Goal: Task Accomplishment & Management: Manage account settings

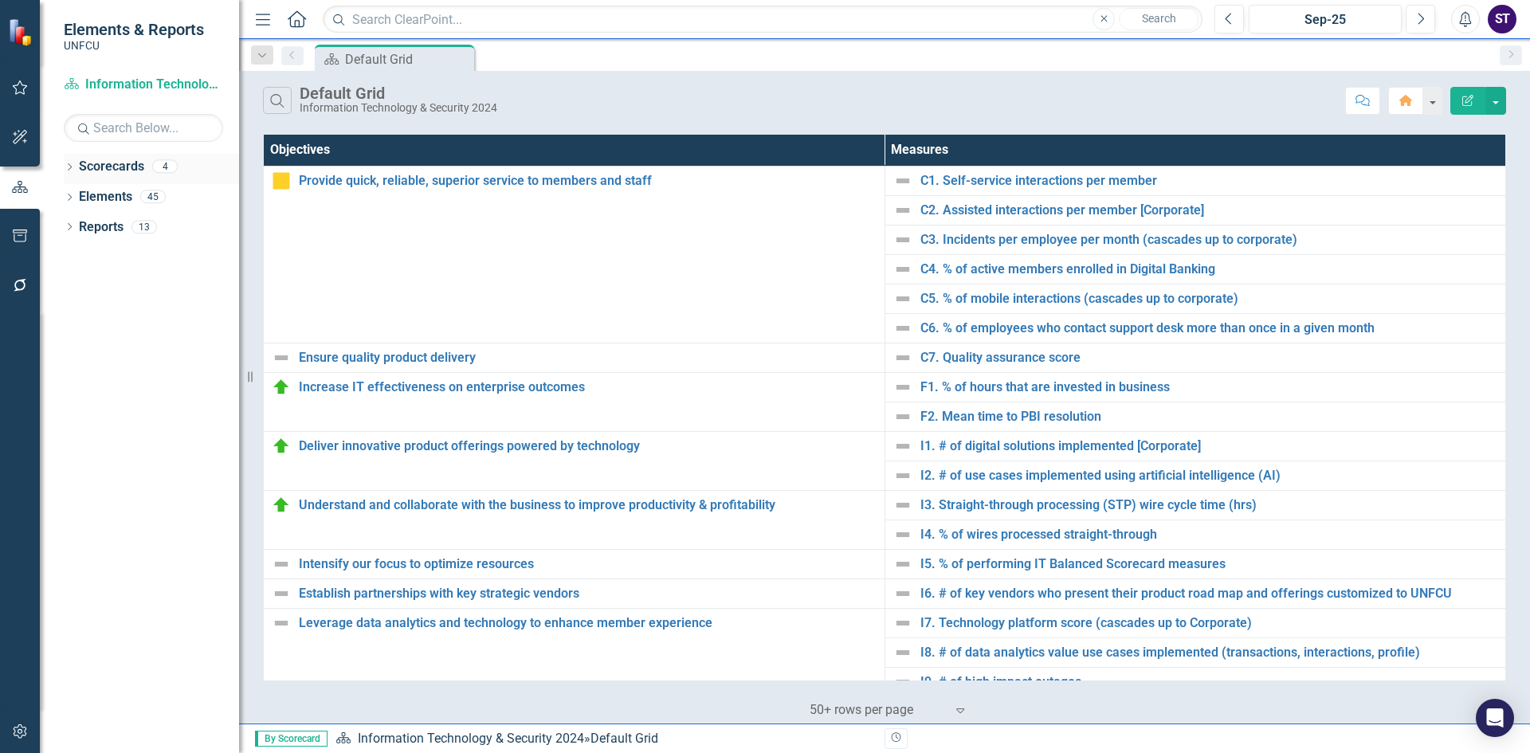
click at [64, 164] on icon "Dropdown" at bounding box center [69, 168] width 11 height 9
click at [77, 200] on icon at bounding box center [79, 196] width 4 height 8
click at [129, 230] on link "Information Technology & Security 2025" at bounding box center [171, 227] width 135 height 18
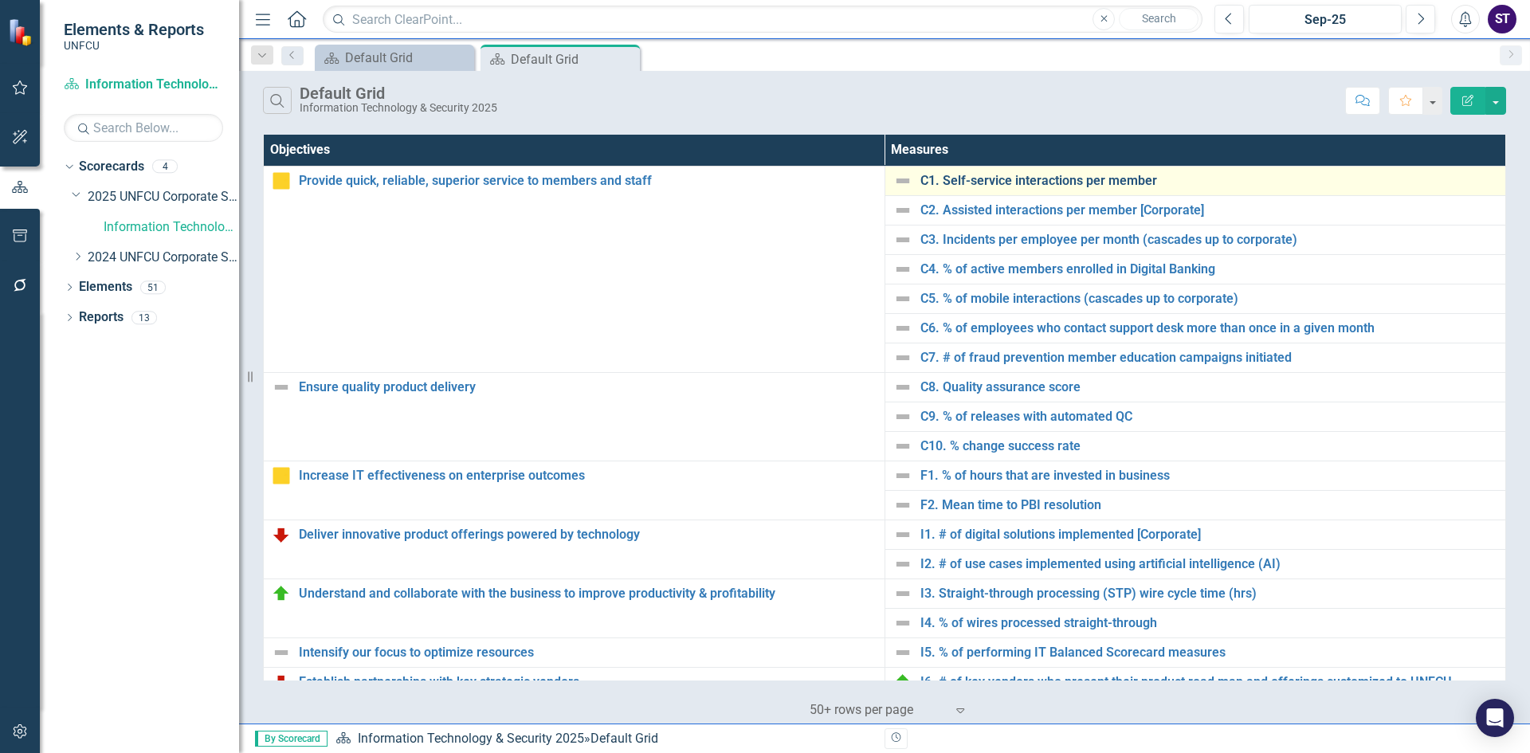
click at [994, 181] on link "C1. Self-service interactions per member" at bounding box center [1209, 181] width 578 height 14
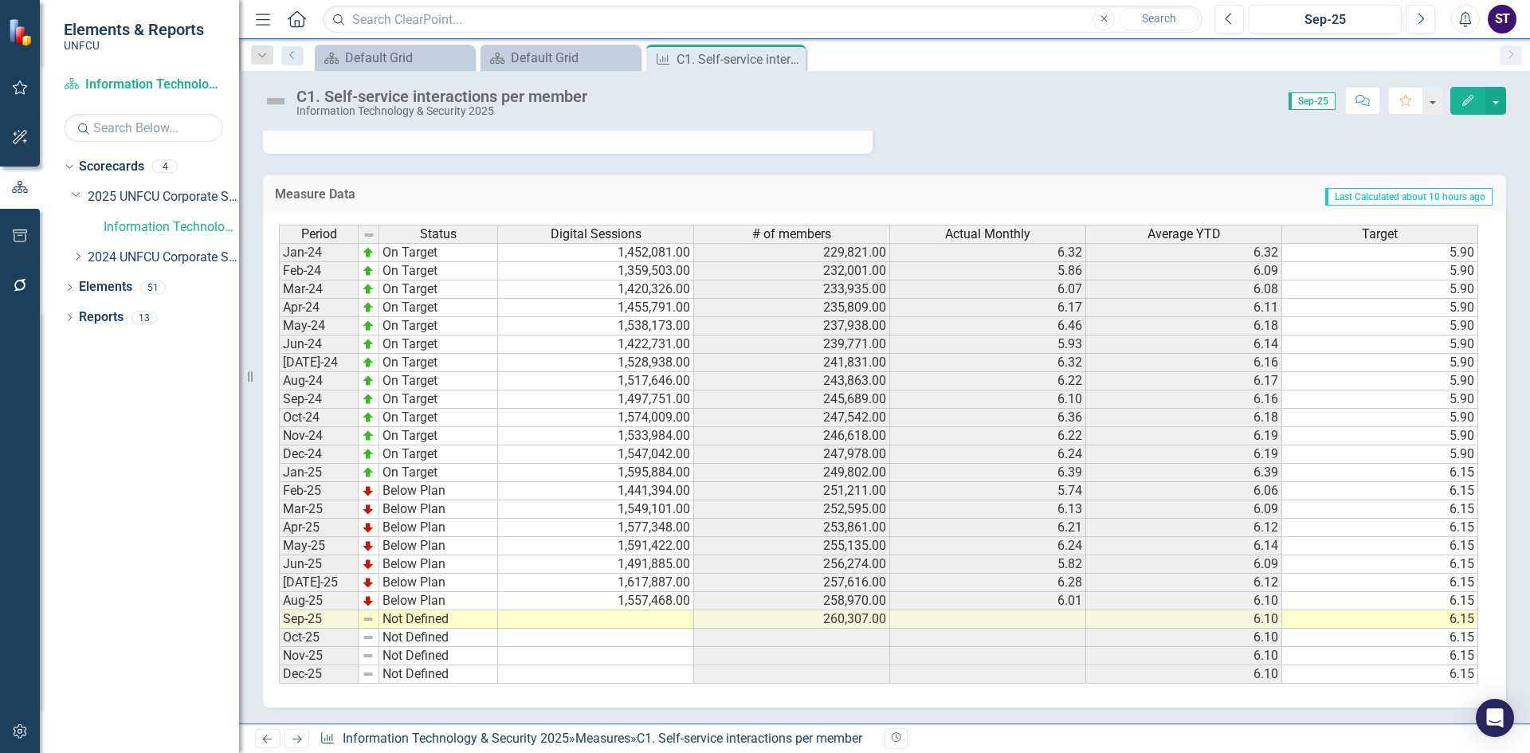
scroll to position [332, 0]
click at [649, 618] on td at bounding box center [596, 619] width 196 height 18
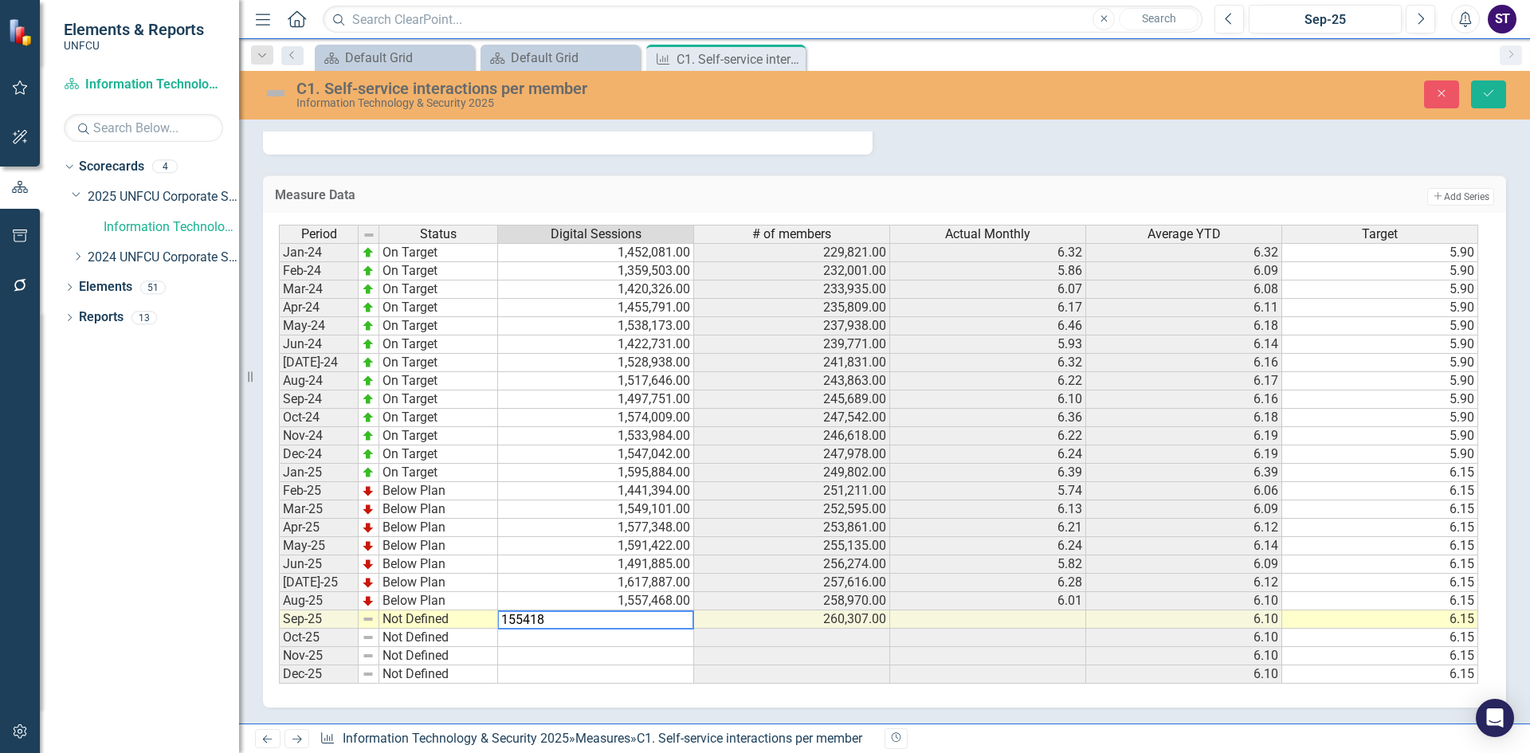
type textarea "1554184"
click at [1498, 92] on button "Save" at bounding box center [1488, 94] width 35 height 28
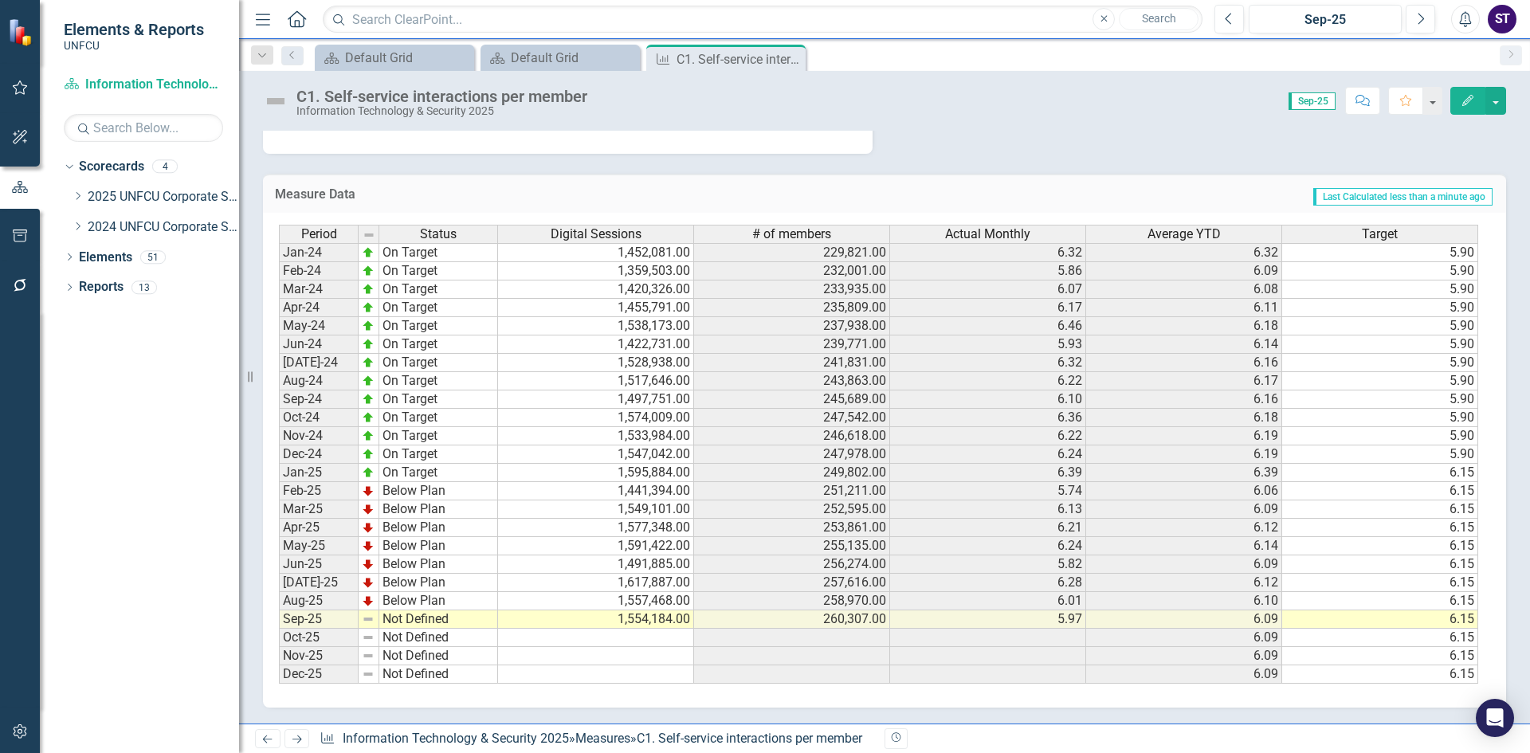
click at [453, 623] on td "Not Defined" at bounding box center [438, 619] width 119 height 18
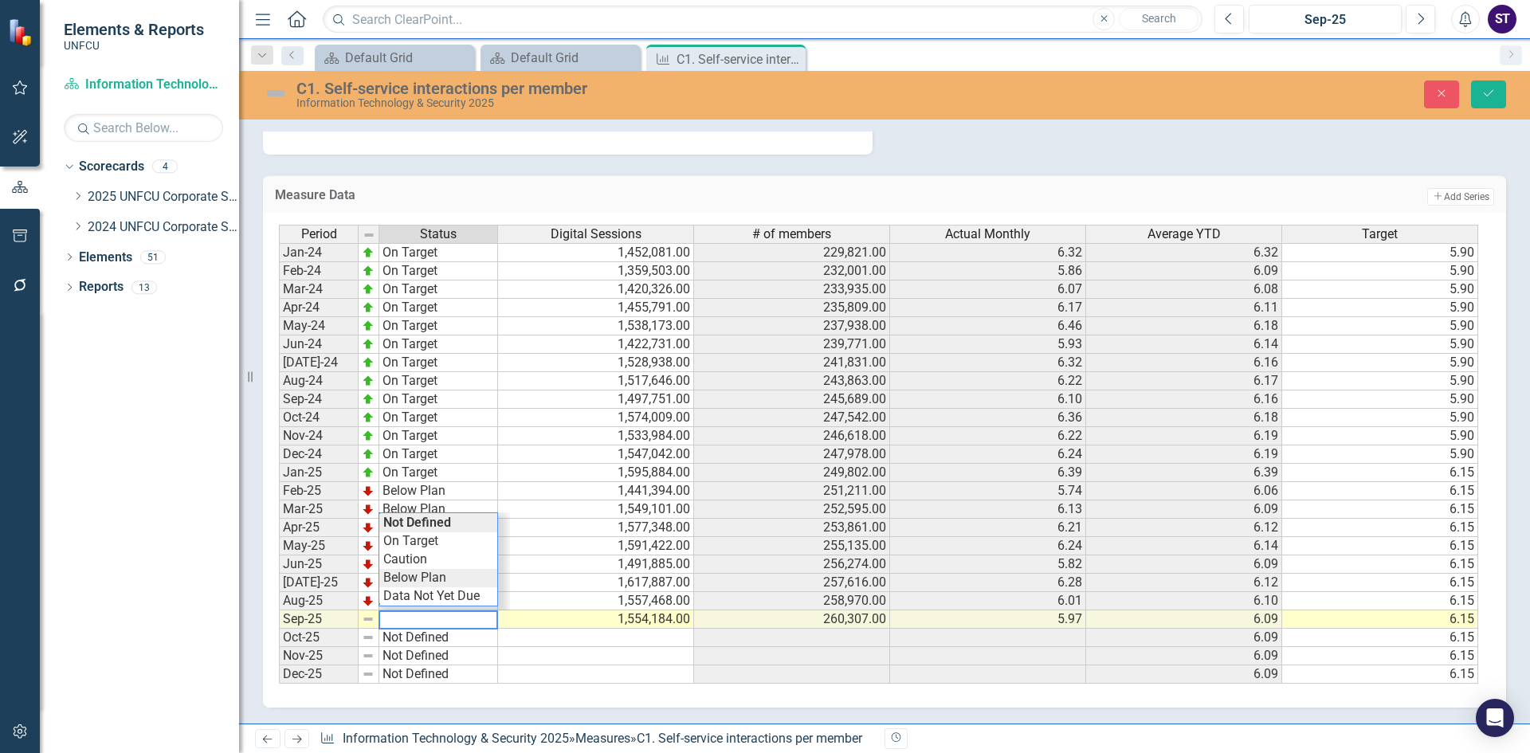
click at [426, 577] on div "Period Status Digital Sessions # of members Actual Monthly Average YTD Target J…" at bounding box center [878, 455] width 1199 height 460
click at [1496, 96] on button "Save" at bounding box center [1488, 94] width 35 height 28
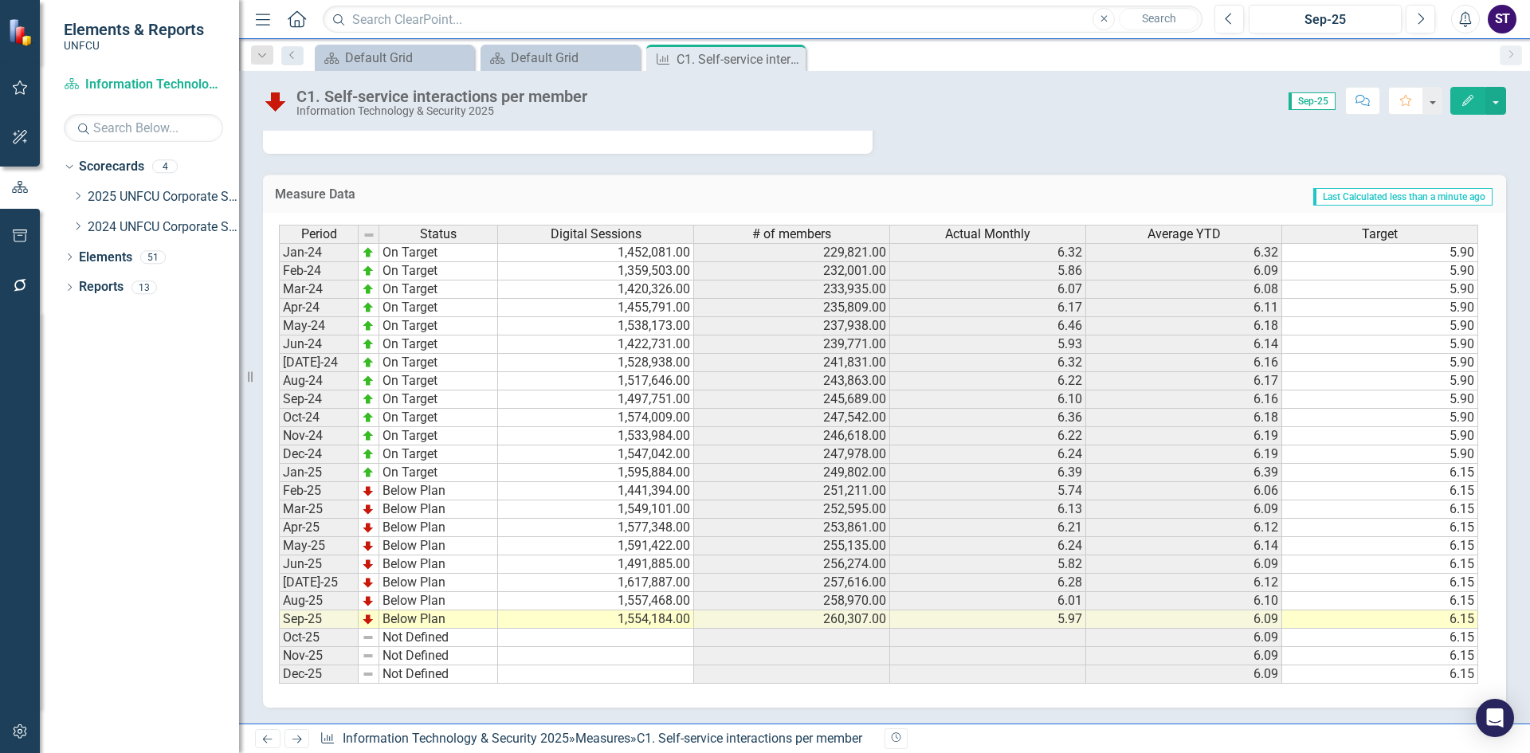
click at [0, 0] on icon "Close" at bounding box center [0, 0] width 0 height 0
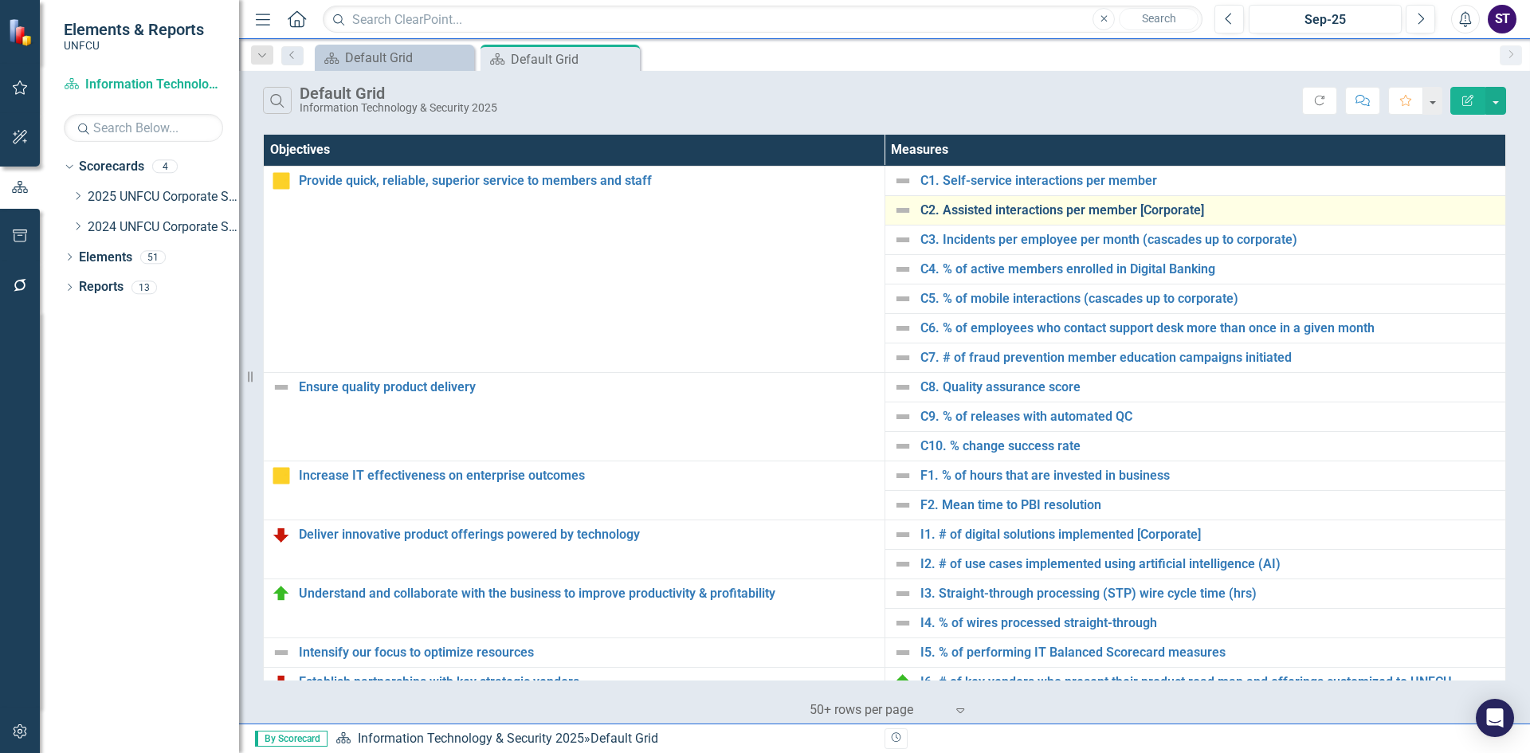
click at [947, 215] on link "C2. Assisted interactions per member [Corporate]" at bounding box center [1209, 210] width 578 height 14
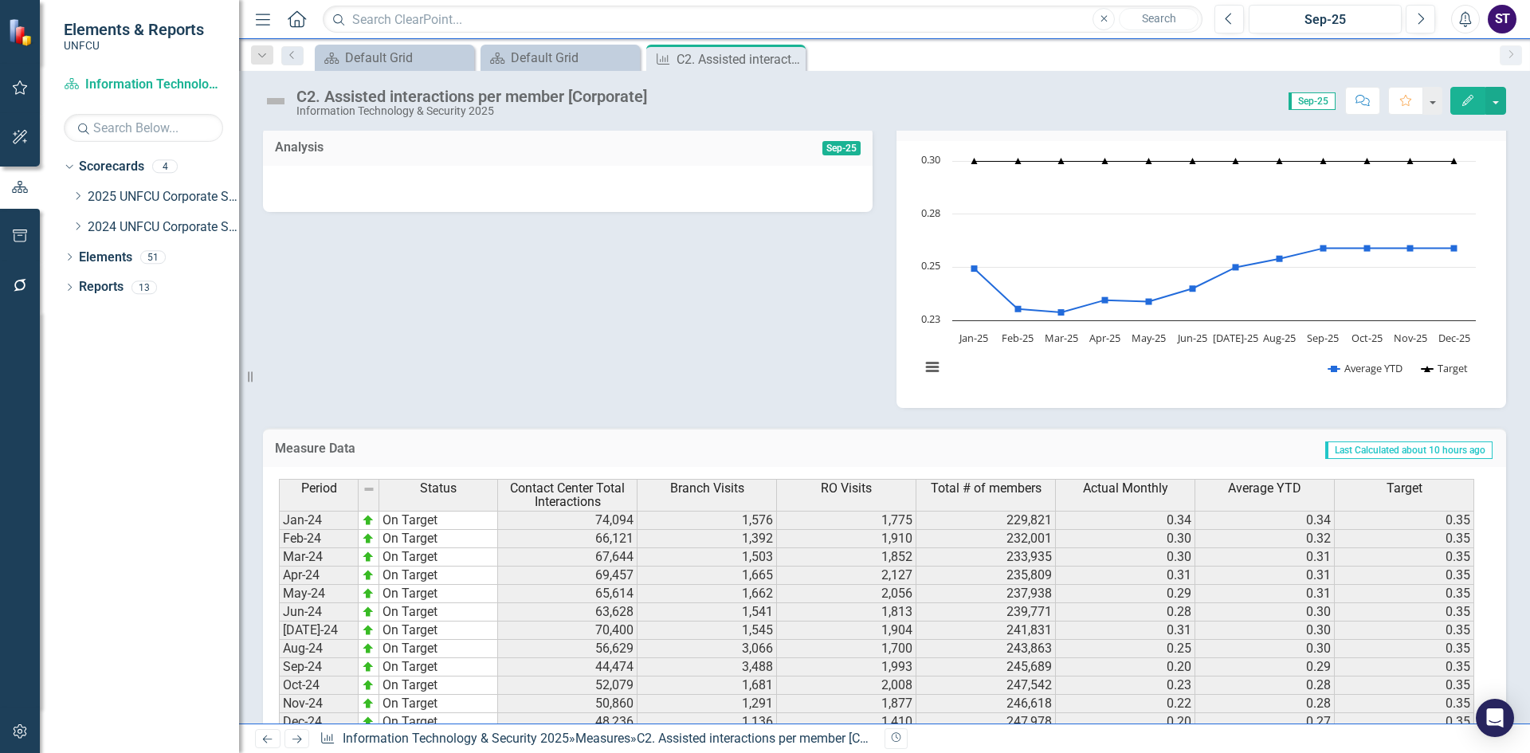
scroll to position [425, 0]
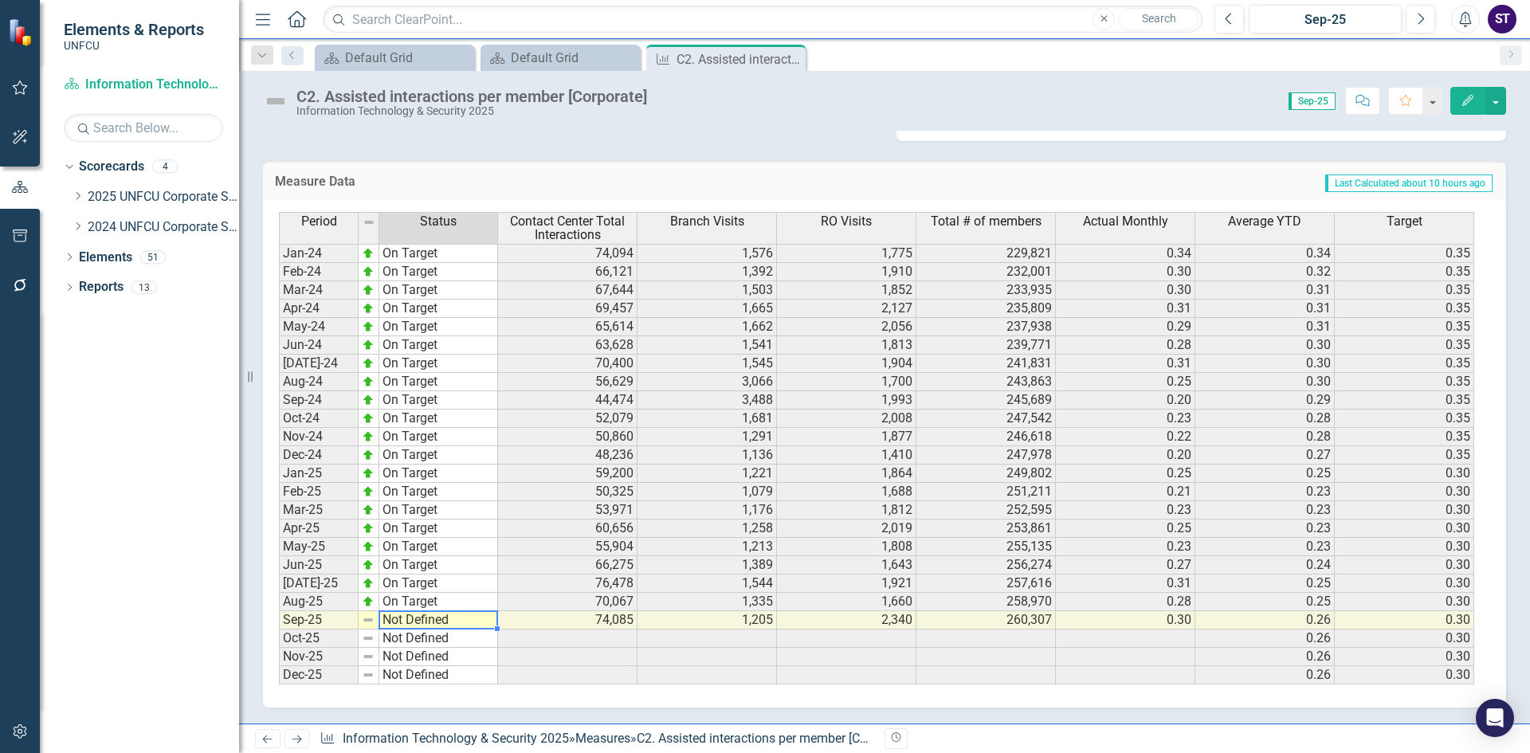
click at [430, 622] on td "Not Defined" at bounding box center [438, 620] width 119 height 18
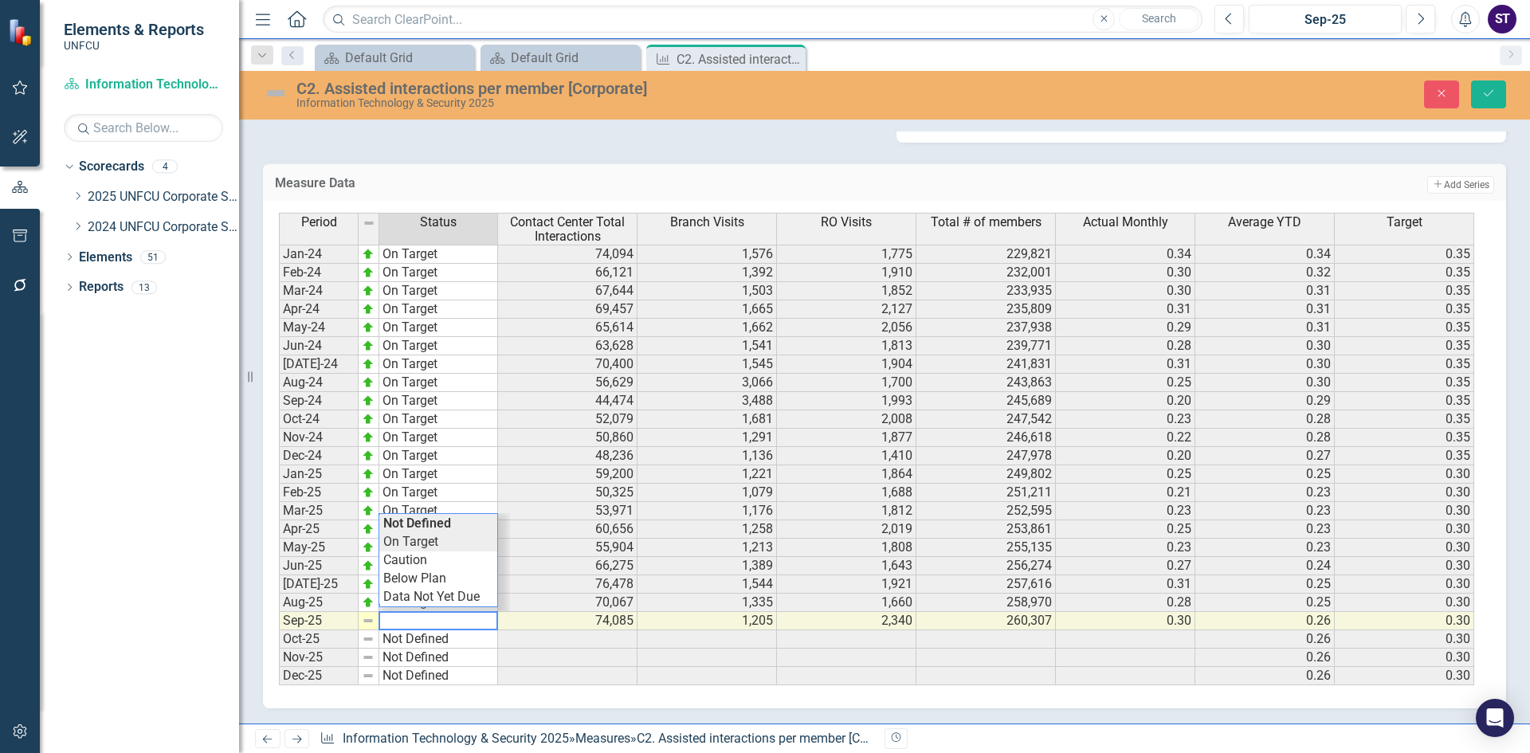
click at [406, 544] on div "Period Status Contact Center Total Interactions Branch Visits RO Visits Total #…" at bounding box center [878, 449] width 1199 height 473
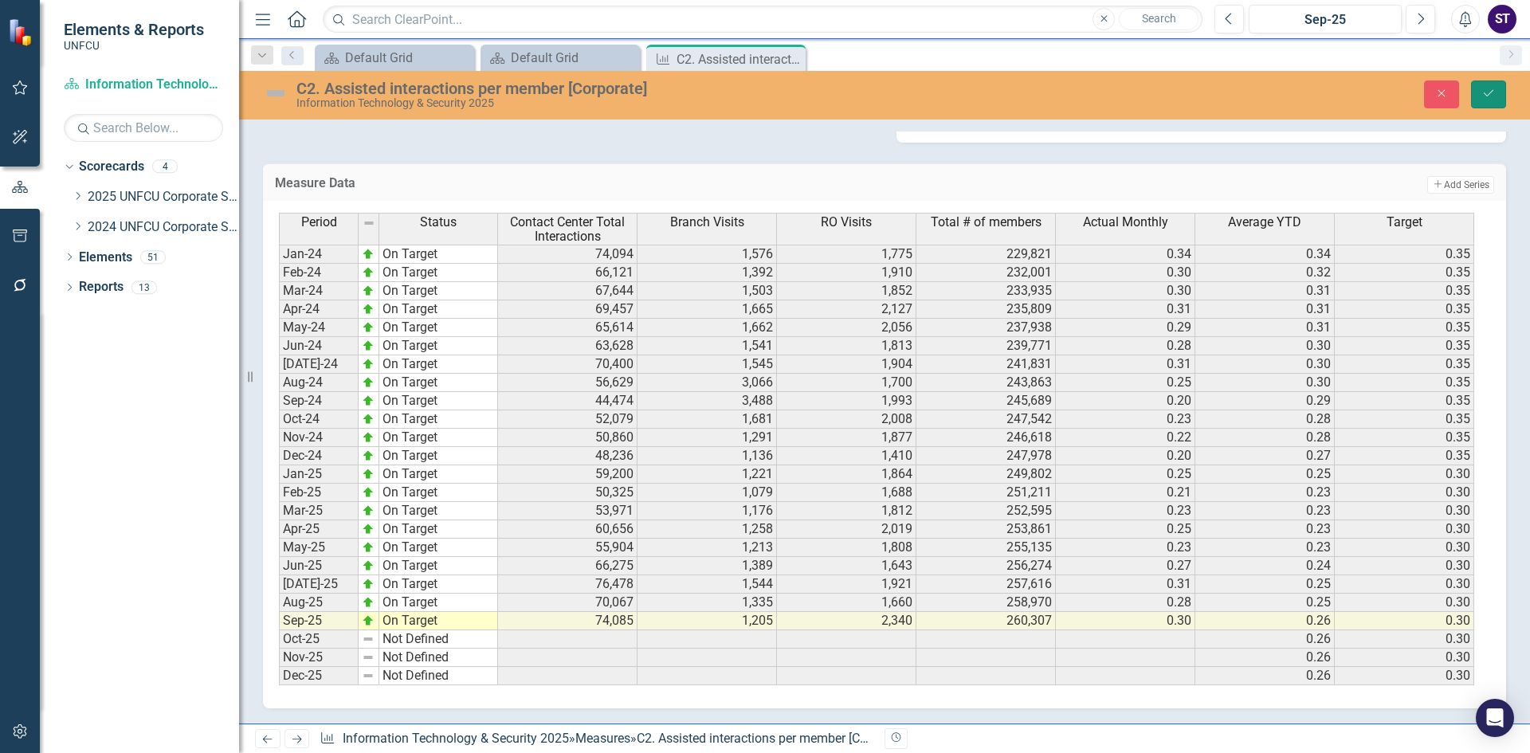
click at [1483, 100] on button "Save" at bounding box center [1488, 94] width 35 height 28
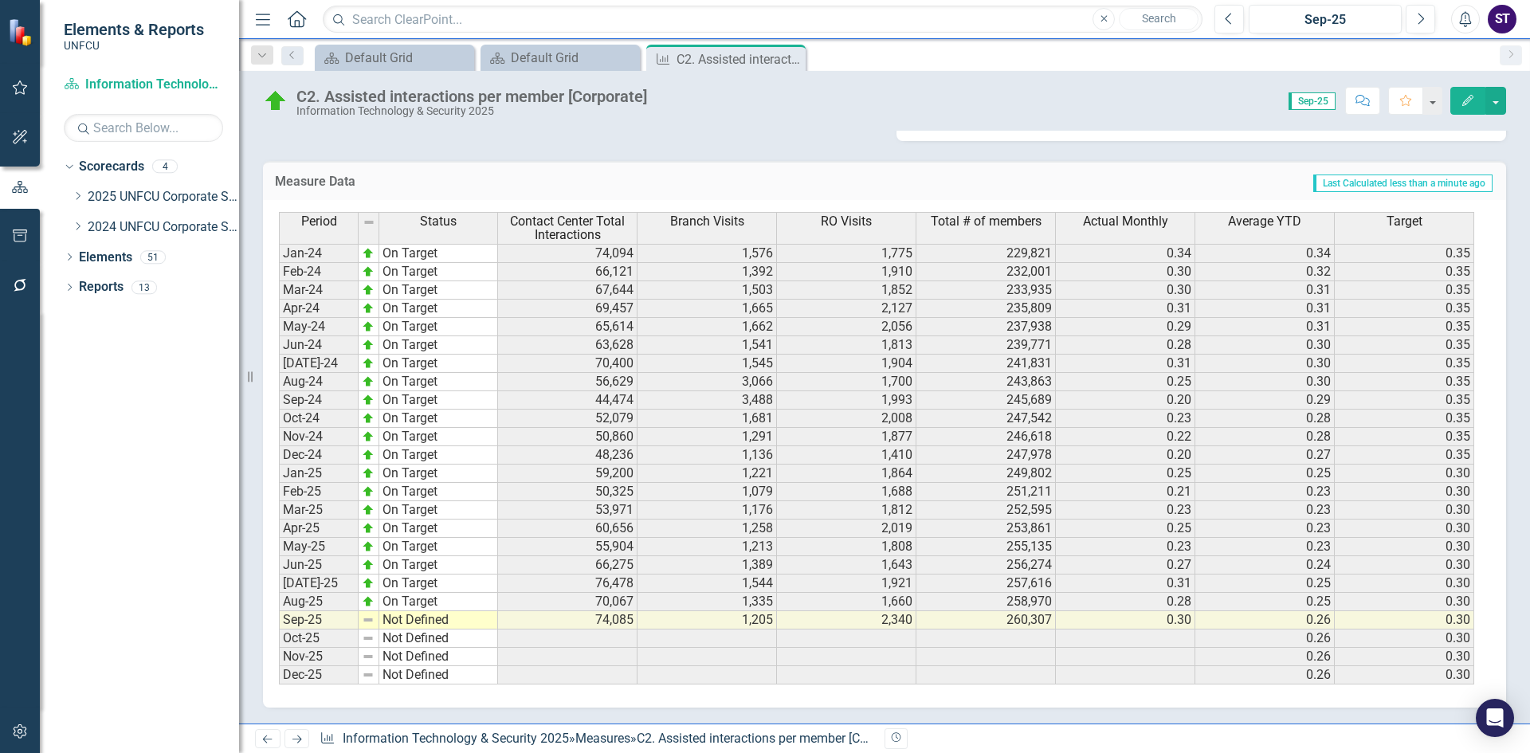
click at [422, 618] on td "Not Defined" at bounding box center [438, 620] width 119 height 18
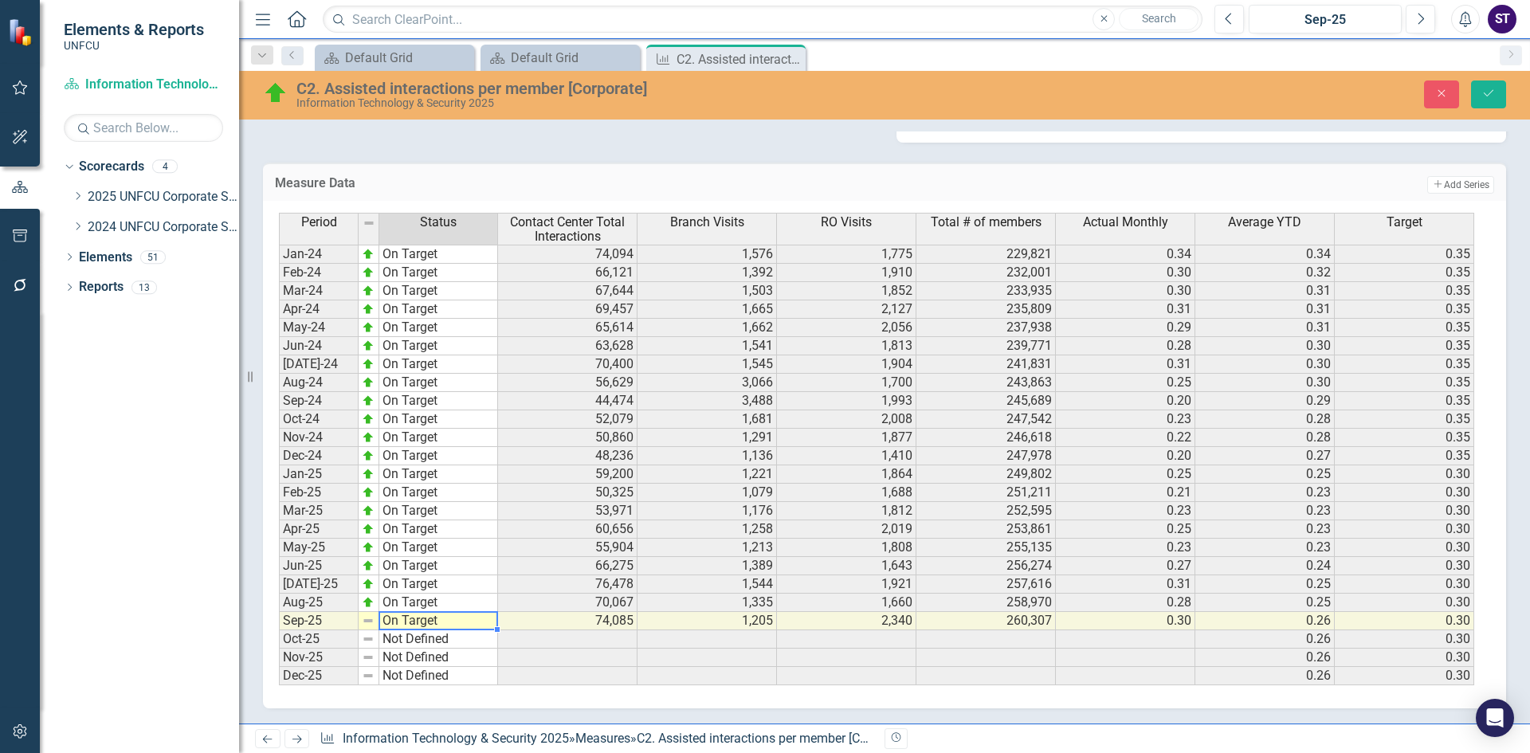
click at [420, 543] on div "Period Status Contact Center Total Interactions Branch Visits RO Visits Total #…" at bounding box center [878, 449] width 1199 height 473
click at [1480, 90] on button "Save" at bounding box center [1488, 94] width 35 height 28
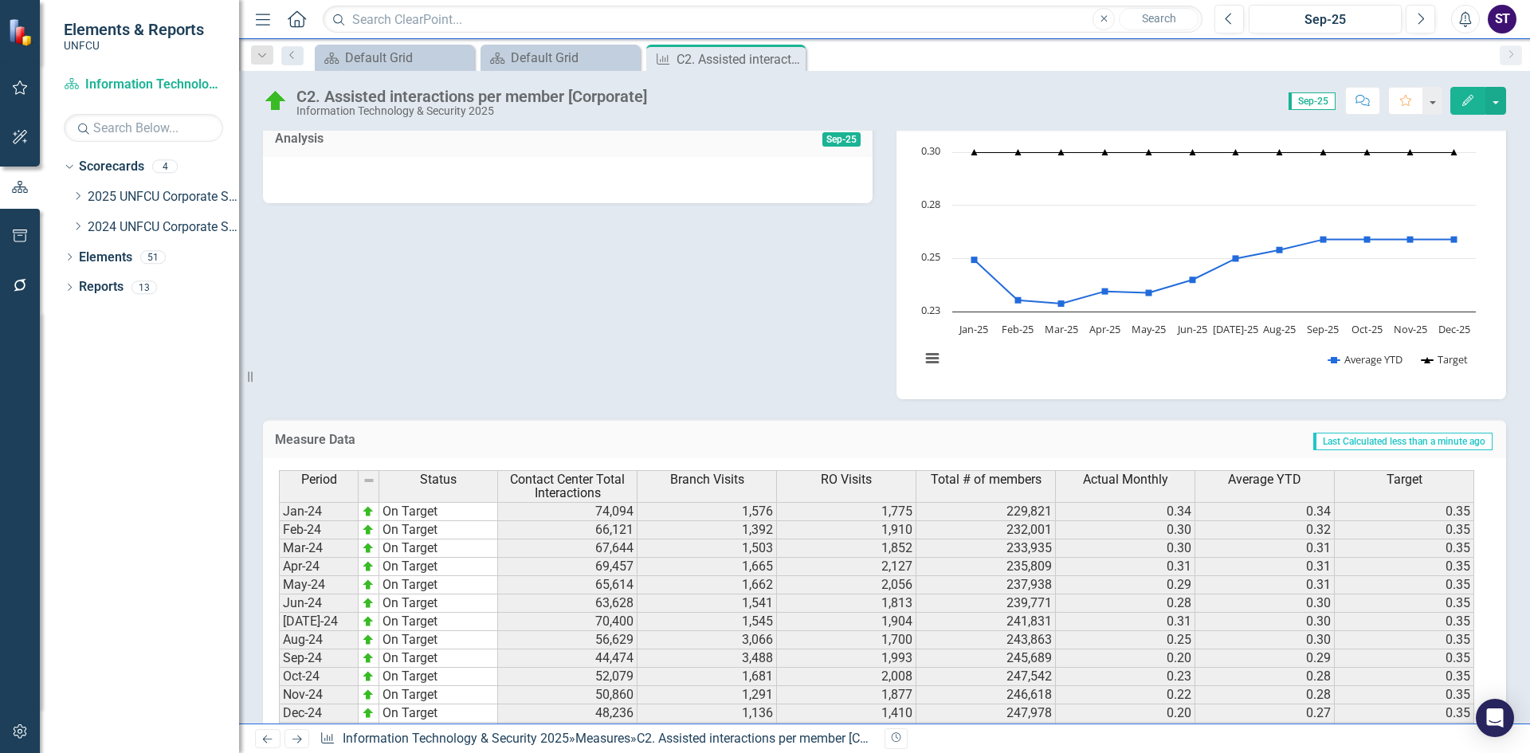
scroll to position [89, 0]
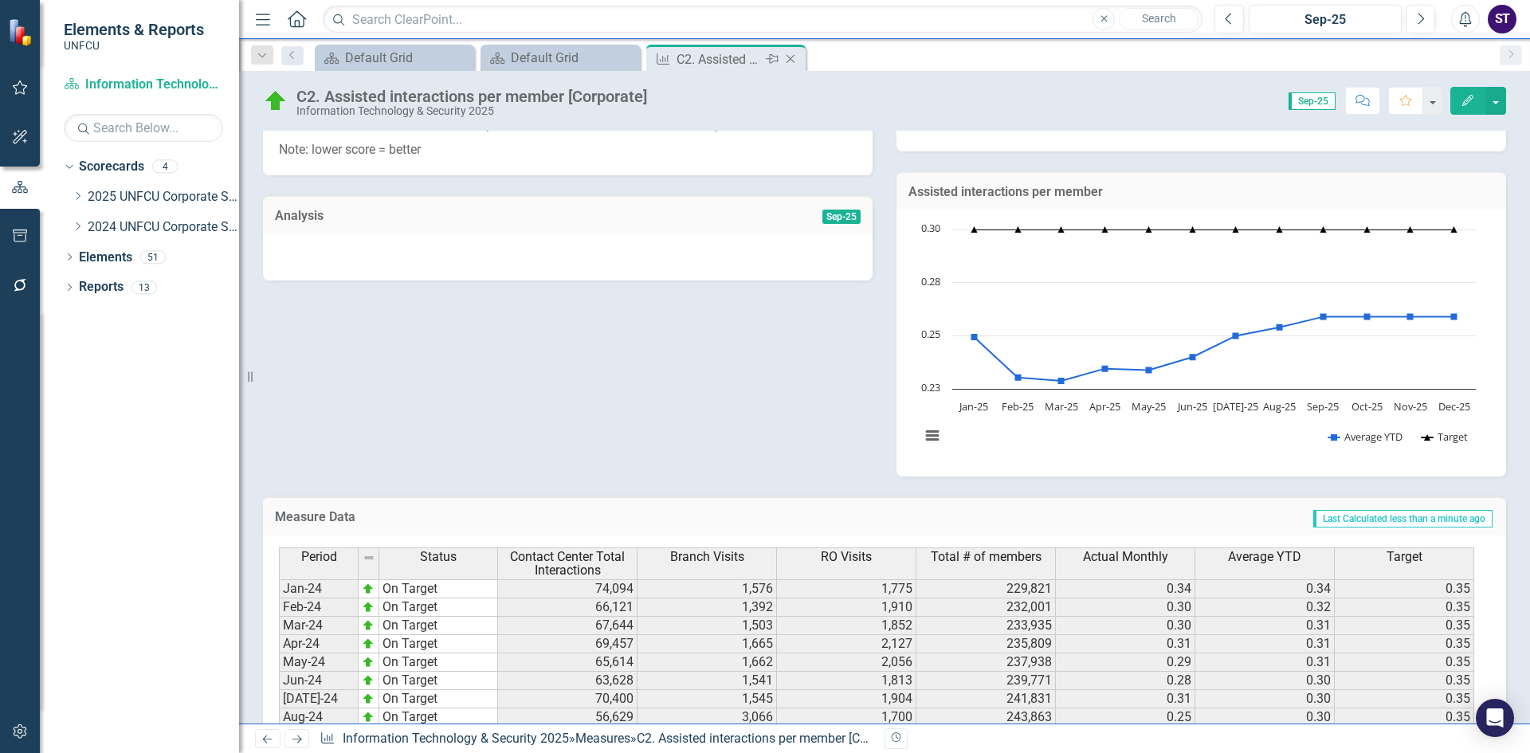
click at [792, 57] on icon at bounding box center [791, 59] width 9 height 9
